Goal: Task Accomplishment & Management: Use online tool/utility

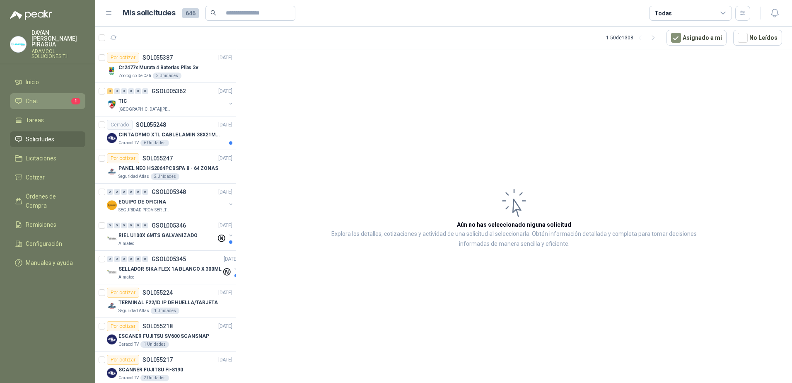
drag, startPoint x: 47, startPoint y: 96, endPoint x: 74, endPoint y: 96, distance: 26.9
click at [47, 97] on li "Chat 1" at bounding box center [47, 101] width 65 height 9
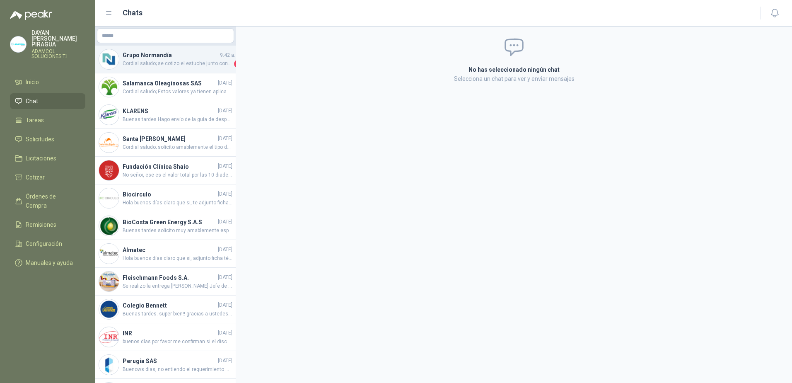
click at [171, 71] on div "Grupo [PERSON_NAME] 9:42 a. m. Cordial saludo; se cotizo el estuche junto con l…" at bounding box center [165, 60] width 140 height 28
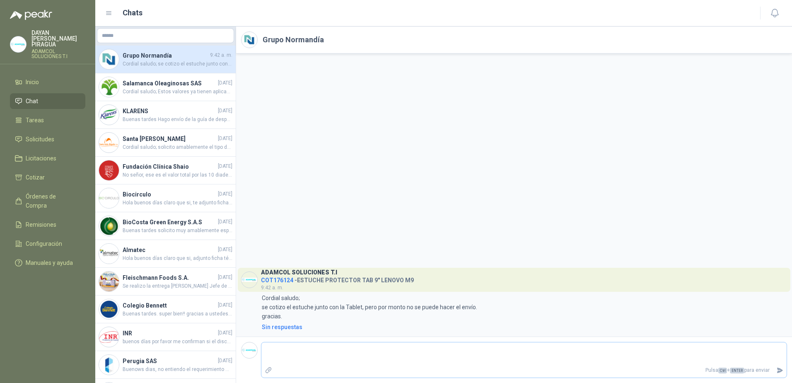
click at [332, 357] on textarea at bounding box center [523, 353] width 525 height 19
click at [195, 62] on span "Cordial saludo; se cotizo el estuche junto con la Tablet, pero por monto no se …" at bounding box center [178, 64] width 110 height 8
click at [342, 346] on textarea at bounding box center [523, 353] width 525 height 19
click at [346, 350] on textarea at bounding box center [523, 353] width 525 height 19
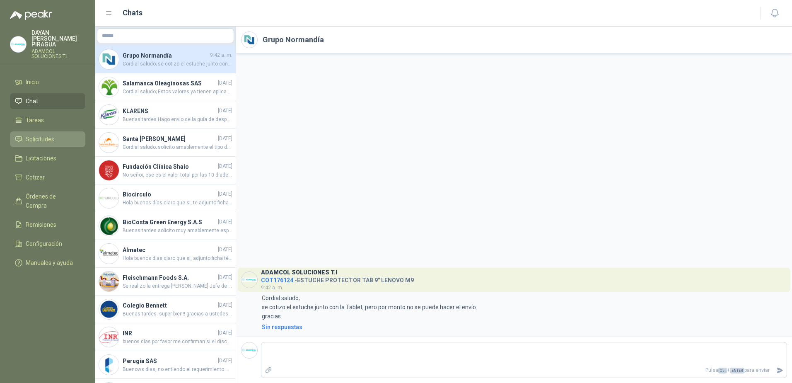
click at [39, 138] on link "Solicitudes" at bounding box center [47, 139] width 75 height 16
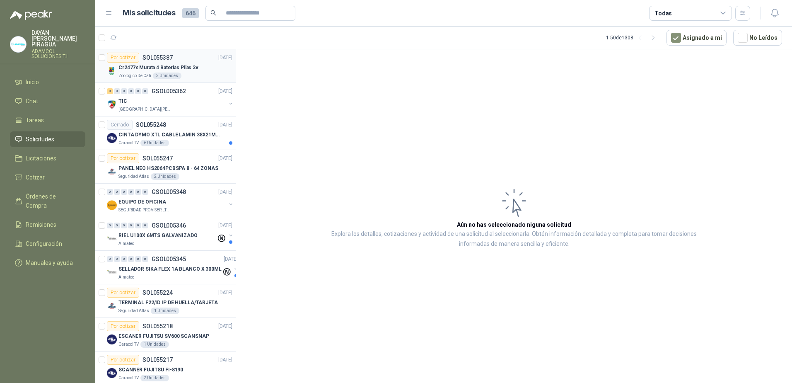
drag, startPoint x: 135, startPoint y: 66, endPoint x: 146, endPoint y: 69, distance: 11.5
click at [135, 66] on p "Cr2477x Murata 4 Baterias Pilas 3v" at bounding box center [158, 68] width 80 height 8
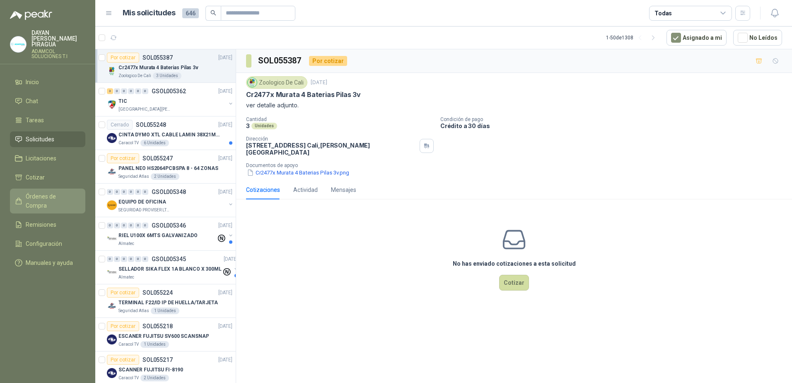
click at [42, 192] on span "Órdenes de Compra" at bounding box center [52, 201] width 52 height 18
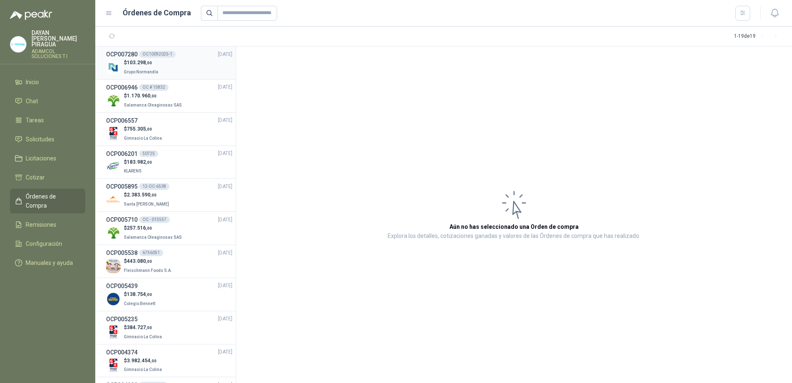
click at [134, 67] on p "Grupo Normandía" at bounding box center [142, 71] width 36 height 9
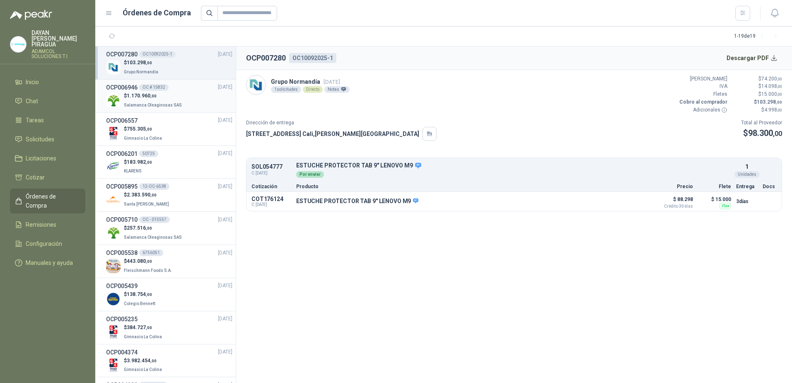
click at [174, 106] on span "Salamanca Oleaginosas SAS" at bounding box center [153, 105] width 58 height 5
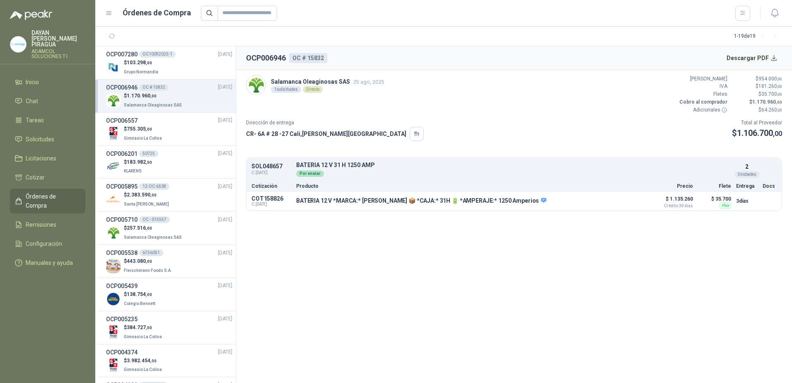
click at [158, 45] on section "1 - 19 de 19" at bounding box center [443, 37] width 697 height 20
click at [152, 61] on span ",00" at bounding box center [149, 62] width 6 height 5
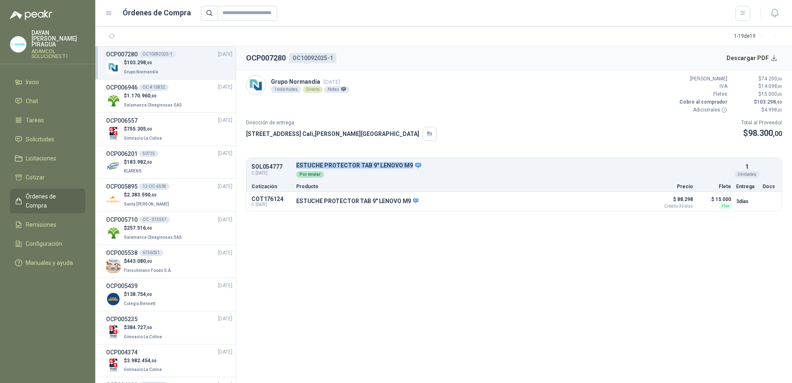
drag, startPoint x: 407, startPoint y: 164, endPoint x: 295, endPoint y: 165, distance: 111.8
click at [295, 165] on div "SOL054777 C: [DATE] ESTUCHE PROTECTOR TAB 9" LENOVO M9 Detalles Por enviar 1 Un…" at bounding box center [513, 170] width 535 height 22
copy p "ESTUCHE PROTECTOR TAB 9" LENOVO M9"
